Goal: Transaction & Acquisition: Purchase product/service

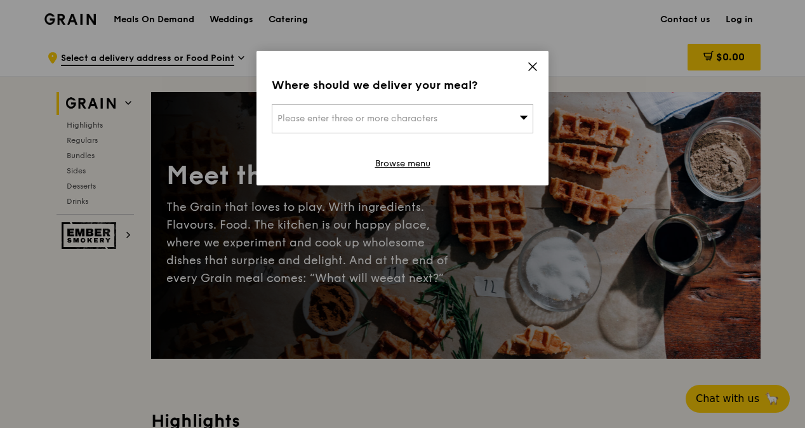
click at [526, 118] on icon at bounding box center [523, 117] width 9 height 10
click at [345, 126] on input "search" at bounding box center [402, 119] width 260 height 28
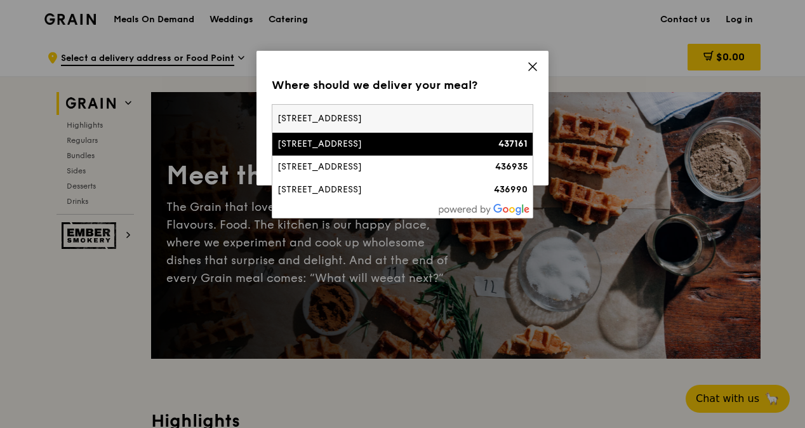
type input "[STREET_ADDRESS]"
click at [364, 142] on div "[STREET_ADDRESS]" at bounding box center [371, 144] width 188 height 13
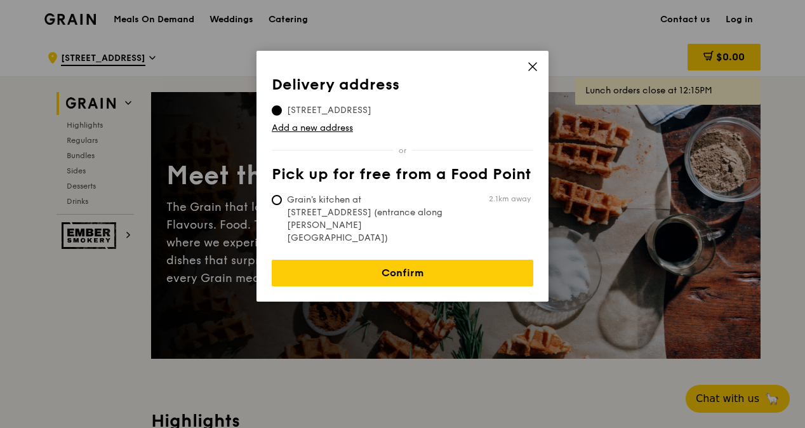
click at [542, 67] on div "Delivery address Pick up for free from a Food Point Delivery address [STREET_AD…" at bounding box center [402, 176] width 292 height 251
click at [536, 68] on icon at bounding box center [532, 66] width 11 height 11
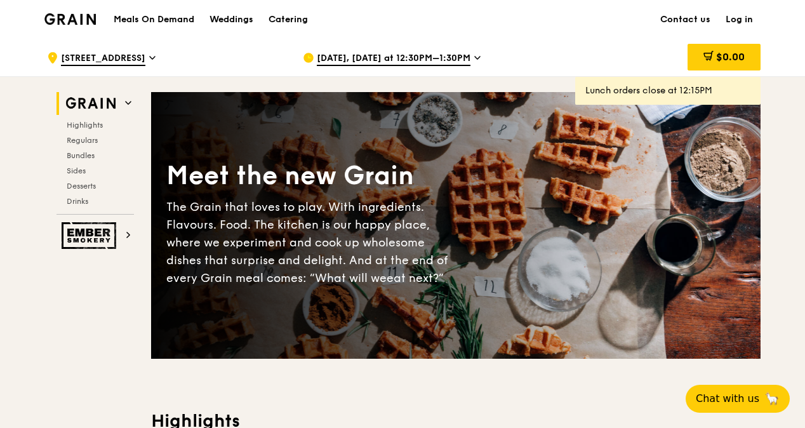
click at [382, 60] on span "[DATE], [DATE] at 12:30PM–1:30PM" at bounding box center [394, 59] width 154 height 14
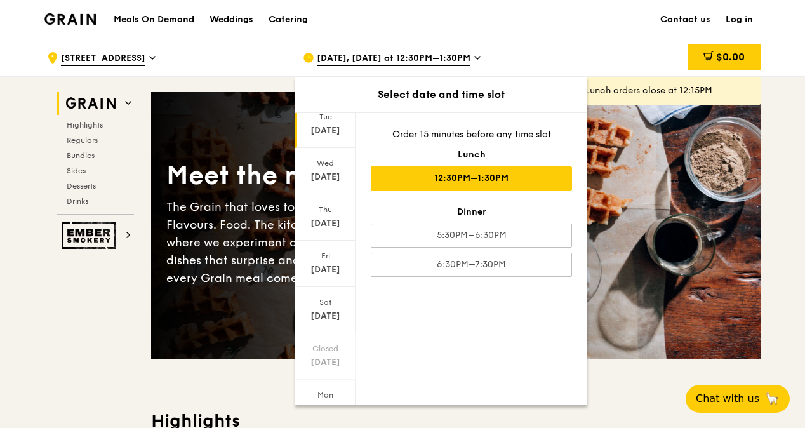
scroll to position [96, 0]
click at [324, 385] on icon at bounding box center [325, 390] width 9 height 10
click at [325, 261] on div "[DATE]" at bounding box center [325, 264] width 56 height 13
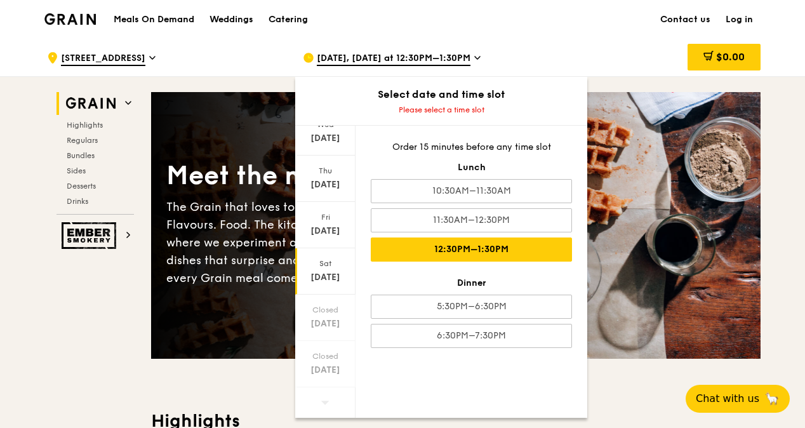
click at [517, 241] on div "12:30PM–1:30PM" at bounding box center [471, 249] width 201 height 24
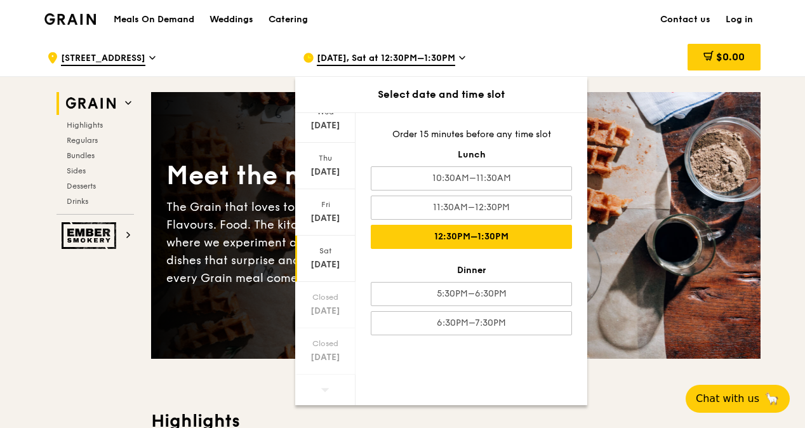
click at [475, 239] on div "12:30PM–1:30PM" at bounding box center [471, 237] width 201 height 24
drag, startPoint x: 475, startPoint y: 239, endPoint x: 490, endPoint y: 237, distance: 14.7
click at [490, 237] on div "12:30PM–1:30PM" at bounding box center [471, 237] width 201 height 24
click at [736, 401] on span "Chat with us" at bounding box center [727, 398] width 67 height 16
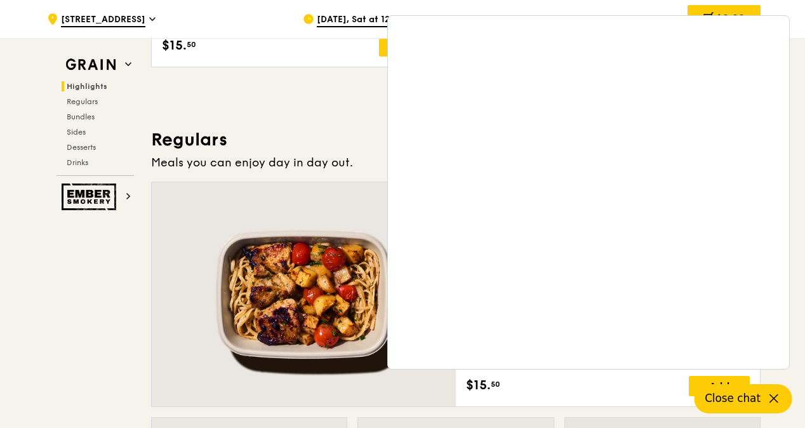
scroll to position [762, 0]
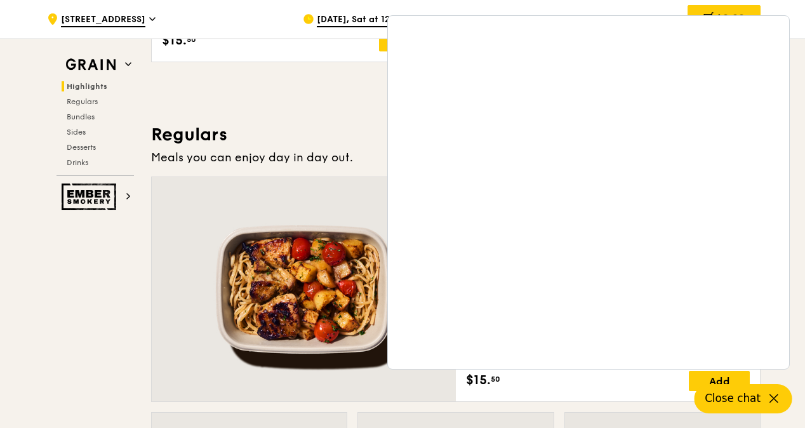
click at [321, 311] on div at bounding box center [304, 289] width 304 height 224
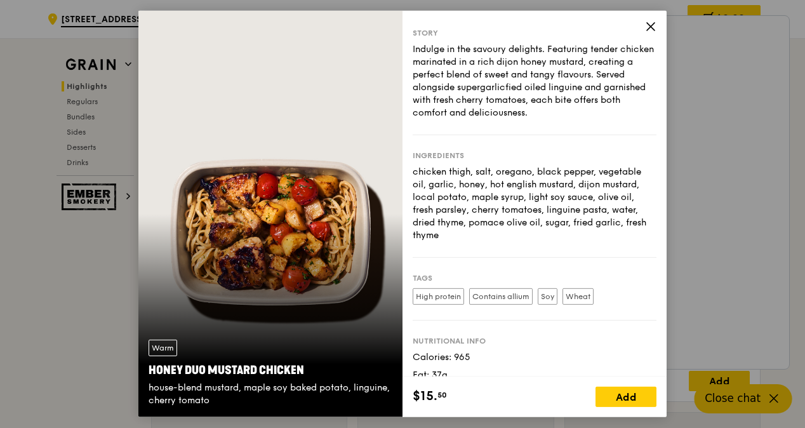
scroll to position [0, 0]
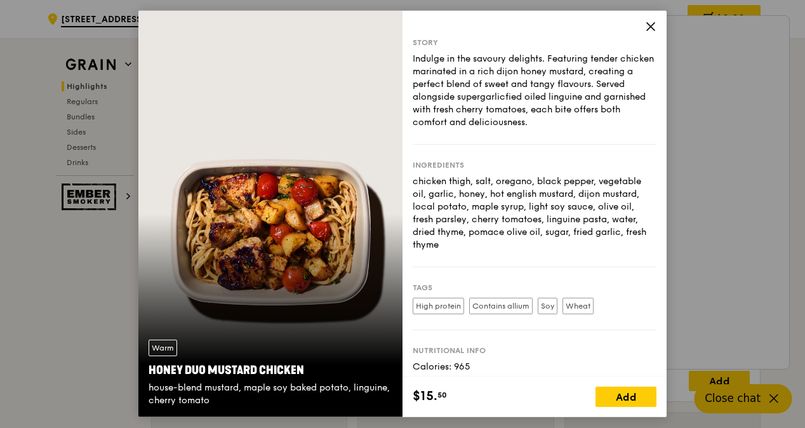
click at [650, 27] on icon at bounding box center [650, 26] width 11 height 11
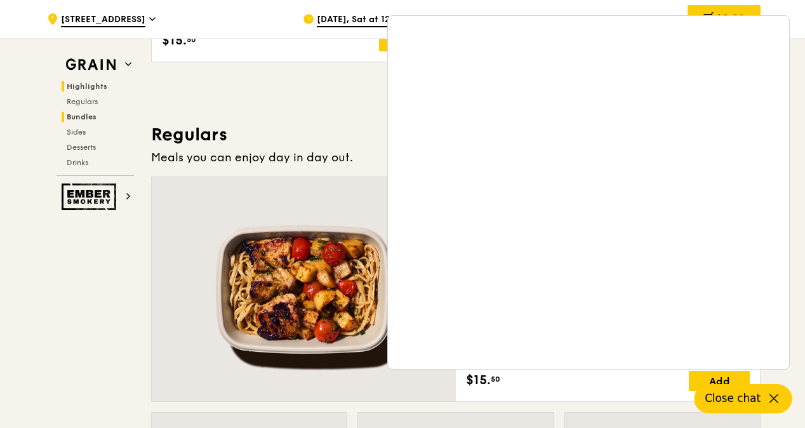
click at [85, 117] on span "Bundles" at bounding box center [82, 116] width 30 height 9
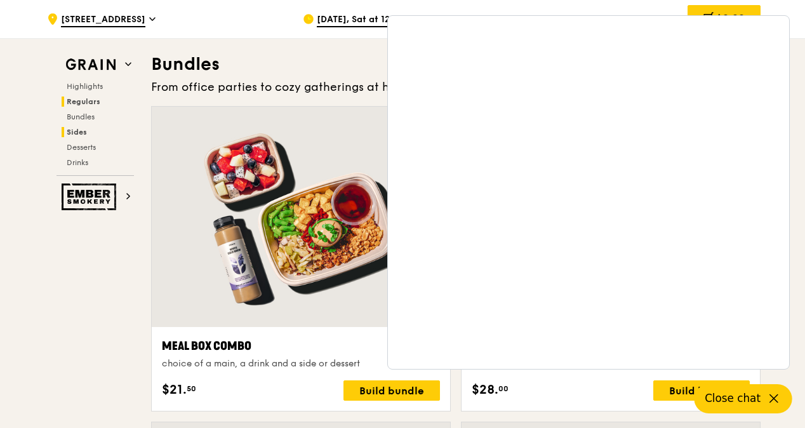
click at [85, 132] on span "Sides" at bounding box center [77, 132] width 20 height 9
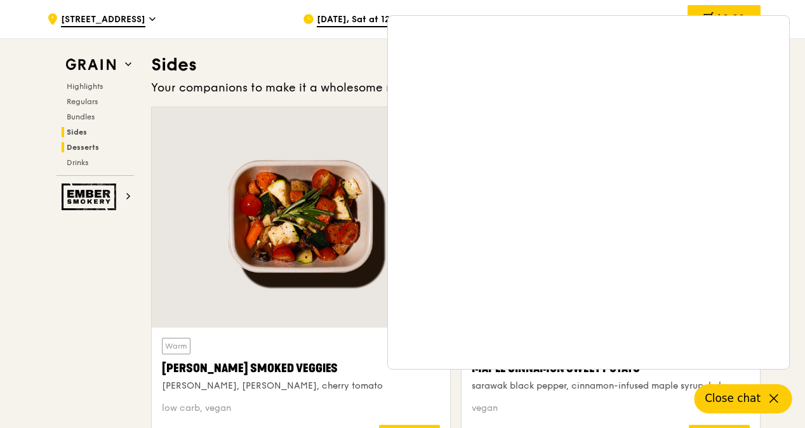
click at [79, 150] on span "Desserts" at bounding box center [83, 147] width 32 height 9
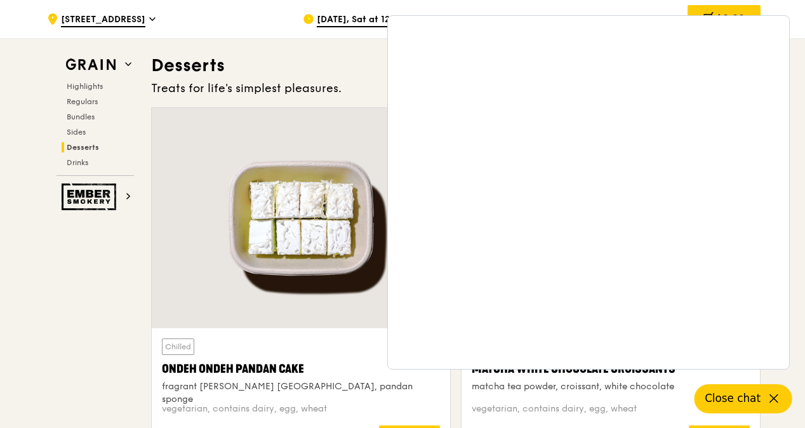
click at [88, 110] on div "Highlights Regulars Bundles Sides Desserts Drinks" at bounding box center [94, 124] width 77 height 86
click at [86, 100] on span "Regulars" at bounding box center [84, 101] width 34 height 9
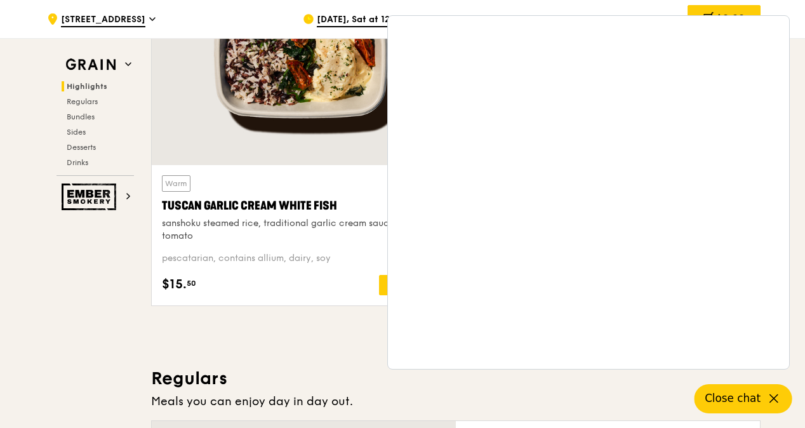
scroll to position [516, 0]
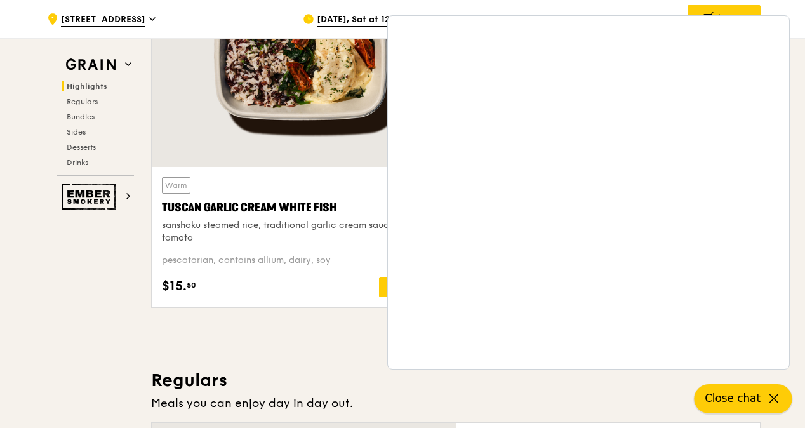
click at [774, 399] on icon at bounding box center [773, 398] width 15 height 15
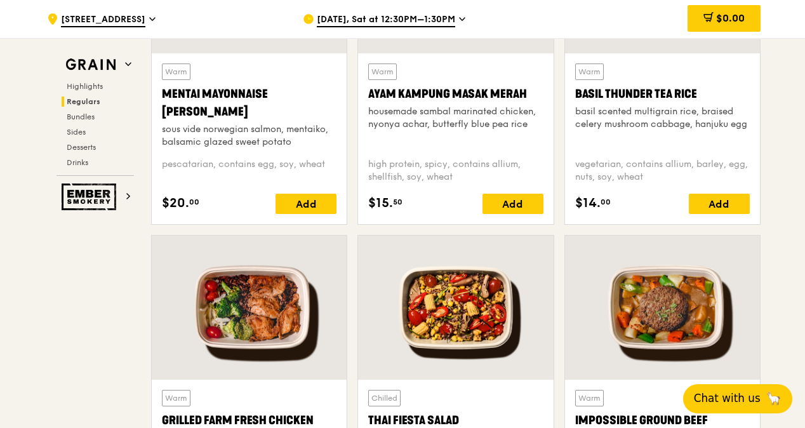
scroll to position [1269, 0]
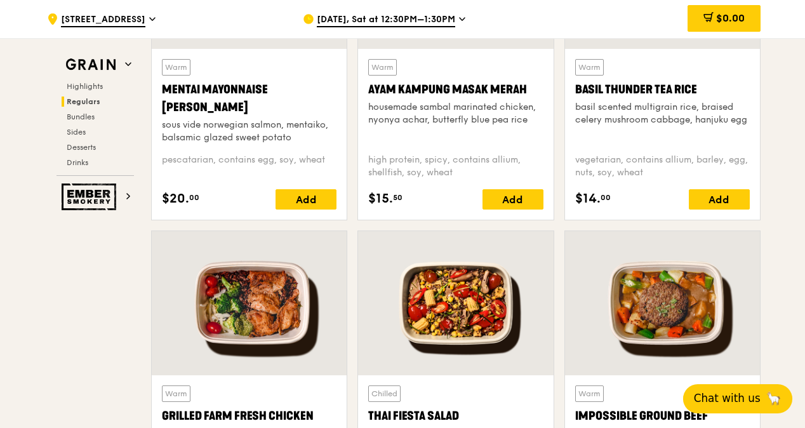
drag, startPoint x: 88, startPoint y: 161, endPoint x: 100, endPoint y: 168, distance: 14.2
click at [88, 162] on span "Drinks" at bounding box center [78, 162] width 22 height 9
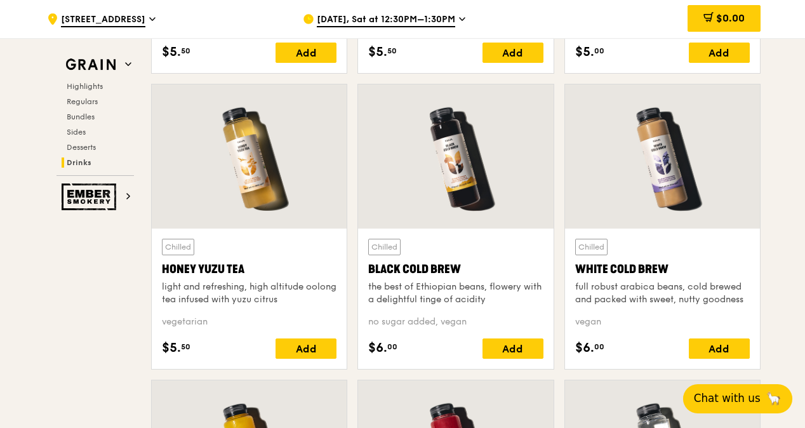
scroll to position [4700, 0]
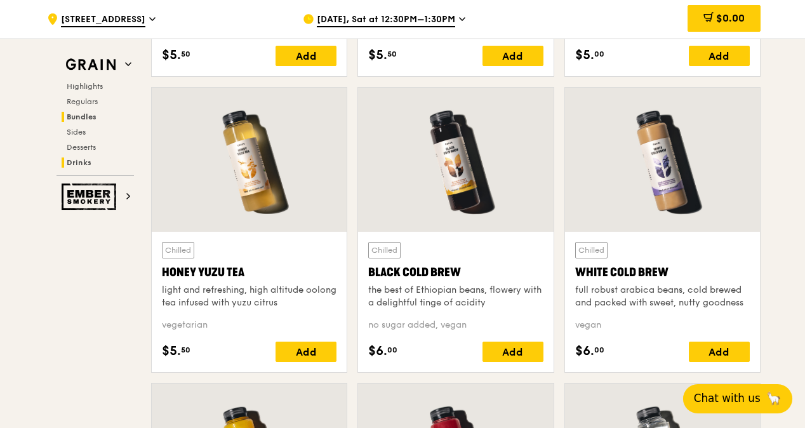
click at [88, 116] on span "Bundles" at bounding box center [82, 116] width 30 height 9
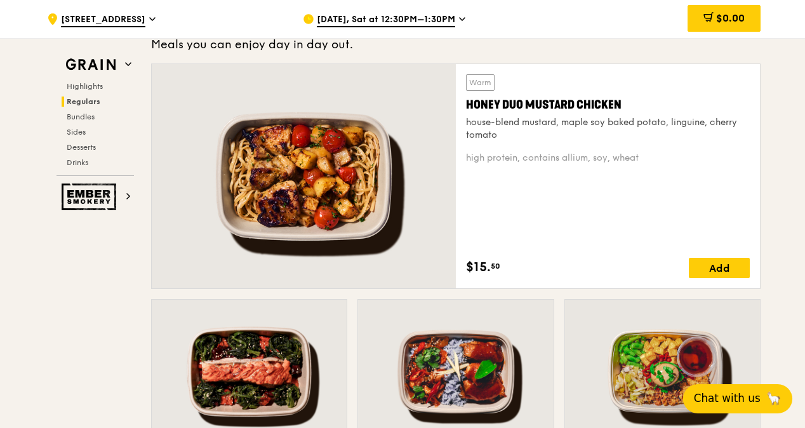
scroll to position [936, 0]
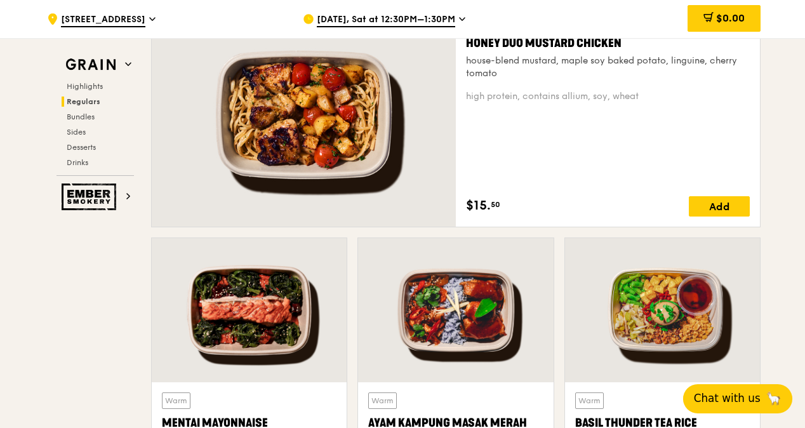
click at [279, 311] on div at bounding box center [249, 310] width 195 height 144
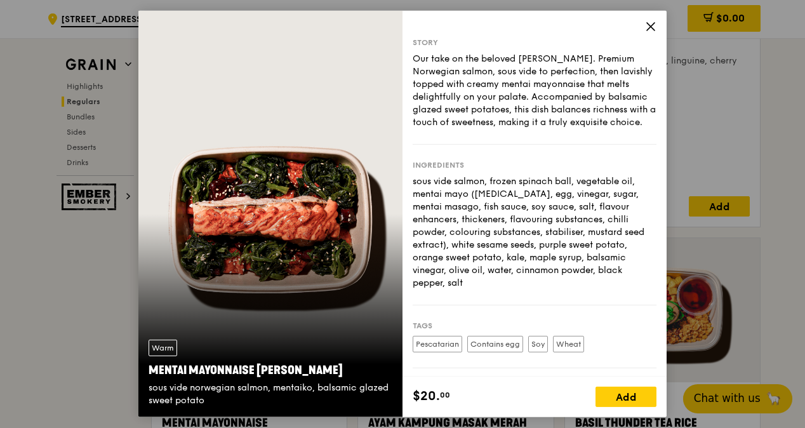
drag, startPoint x: 649, startPoint y: 28, endPoint x: 641, endPoint y: 33, distance: 9.7
click at [649, 28] on icon at bounding box center [650, 26] width 11 height 11
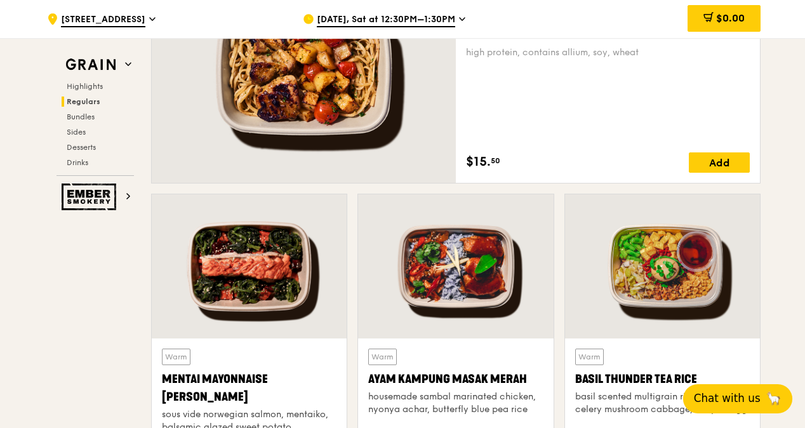
scroll to position [1000, 0]
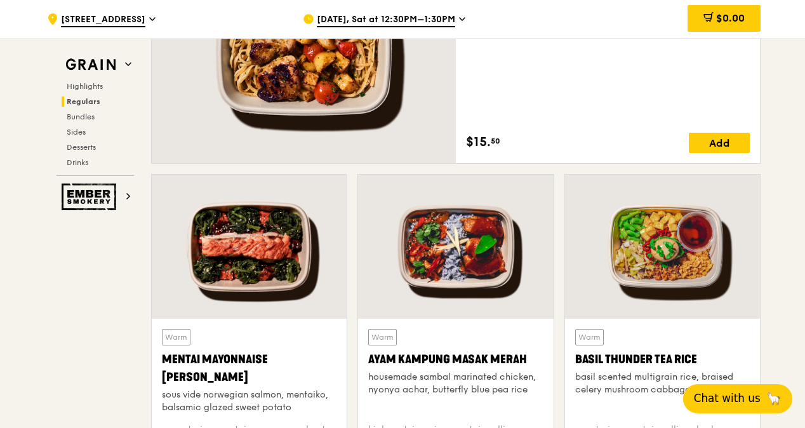
click at [453, 246] on div at bounding box center [455, 247] width 195 height 144
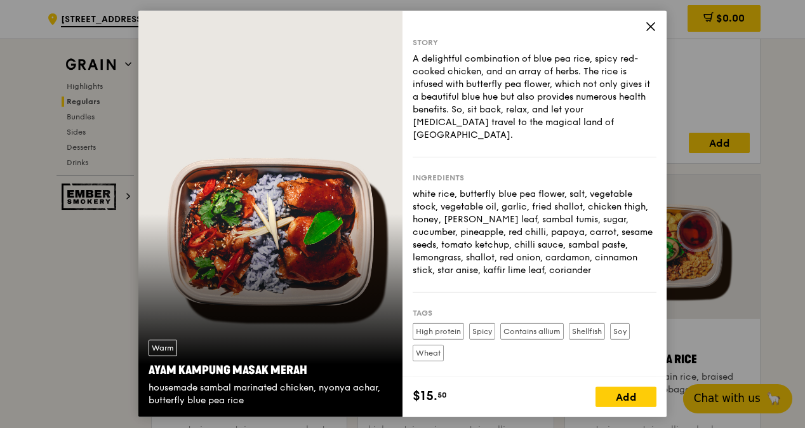
drag, startPoint x: 651, startPoint y: 25, endPoint x: 649, endPoint y: 32, distance: 7.1
click at [651, 25] on icon at bounding box center [650, 26] width 11 height 11
